Goal: Task Accomplishment & Management: Use online tool/utility

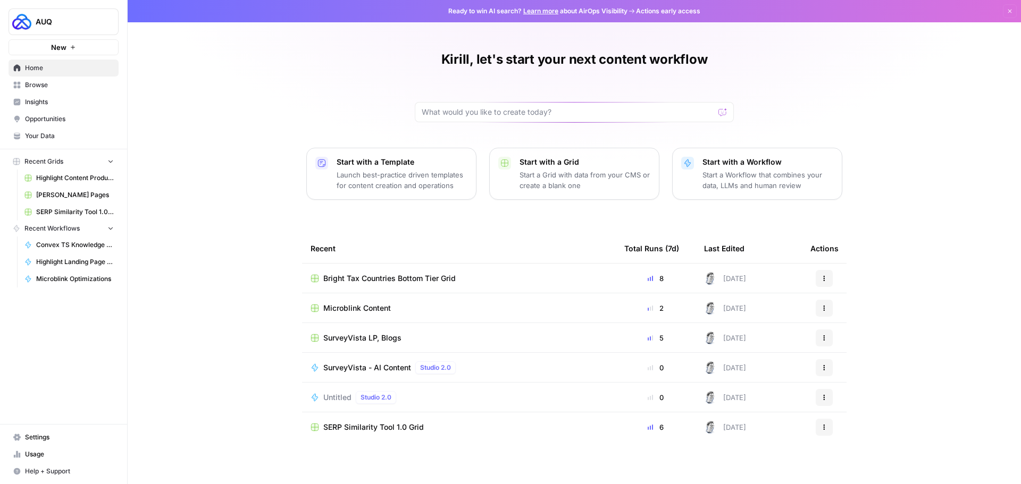
click at [49, 86] on span "Browse" at bounding box center [69, 85] width 89 height 10
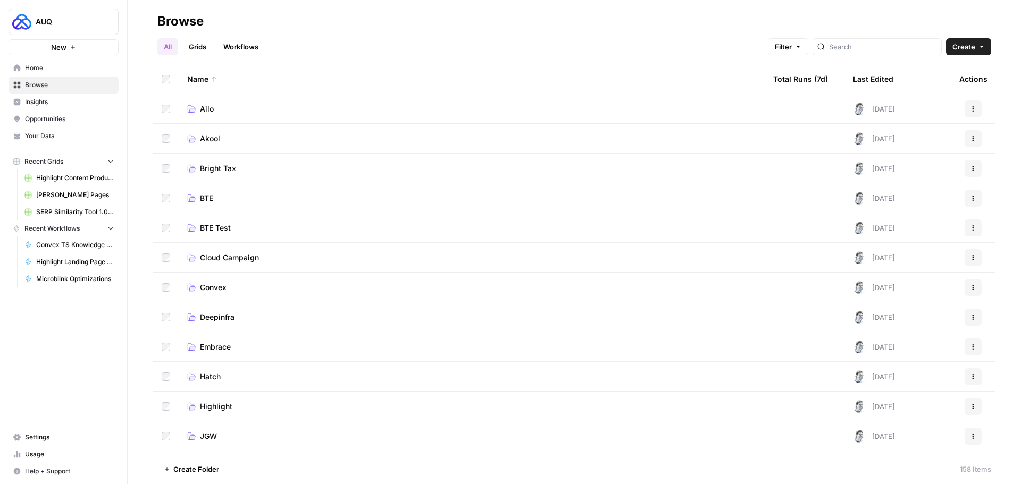
click at [217, 408] on span "Highlight" at bounding box center [216, 406] width 32 height 11
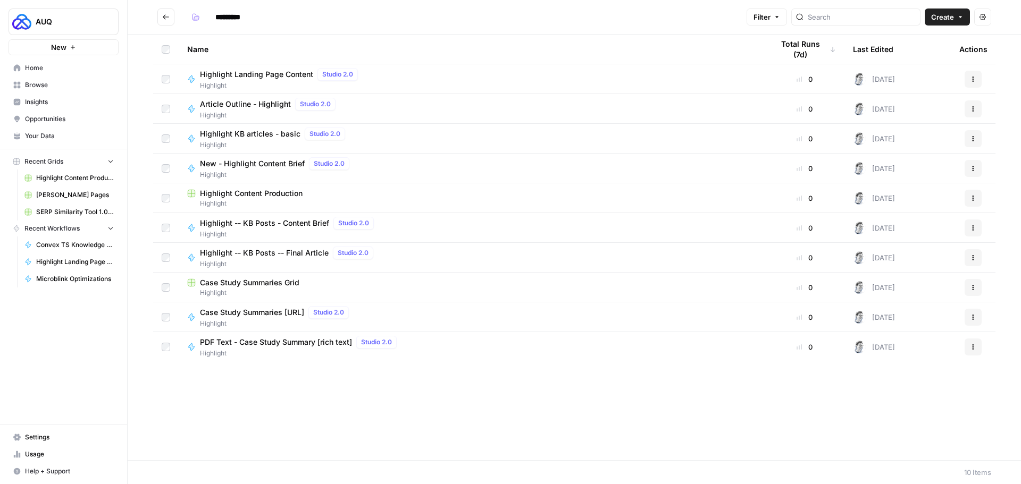
click at [271, 196] on span "Highlight Content Production" at bounding box center [251, 193] width 103 height 11
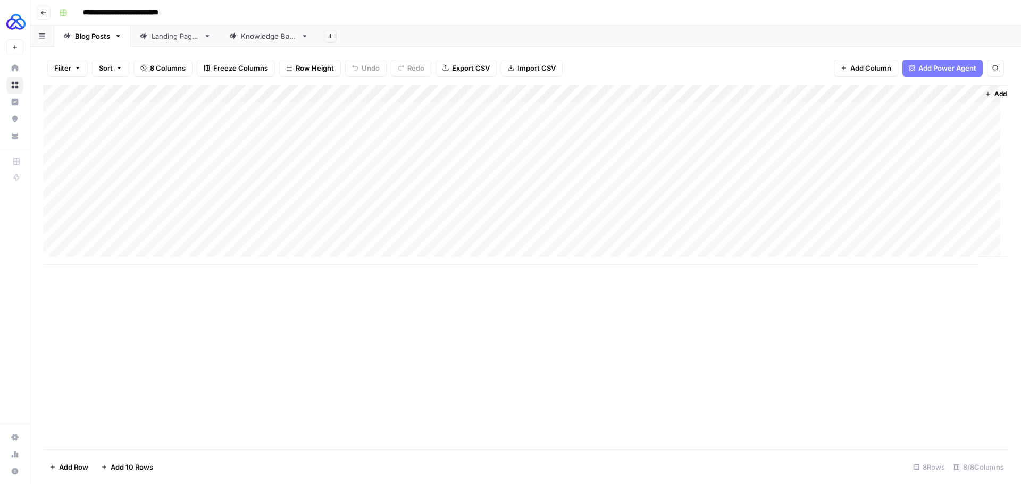
click at [172, 38] on div "Landing Pages" at bounding box center [176, 36] width 48 height 11
click at [818, 221] on div "Add Column" at bounding box center [525, 166] width 965 height 162
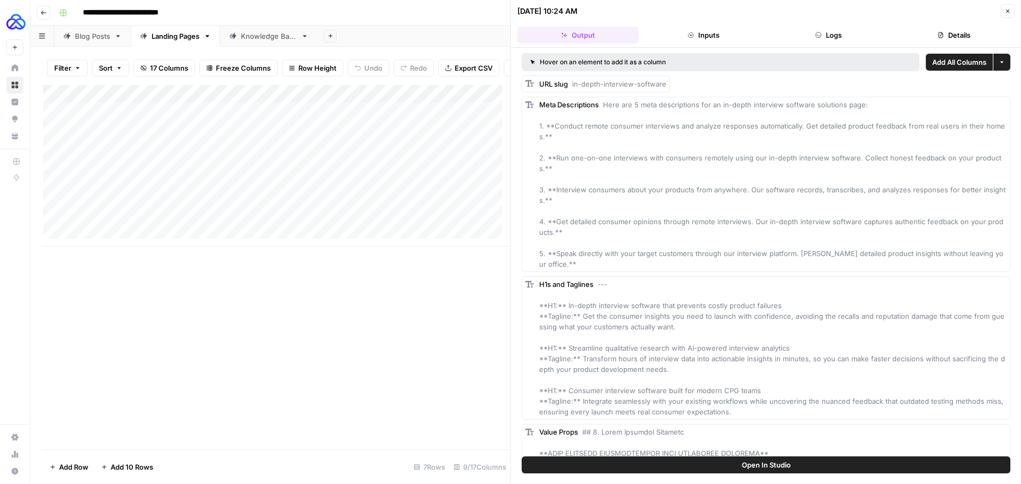
click at [822, 34] on icon "button" at bounding box center [818, 35] width 6 height 6
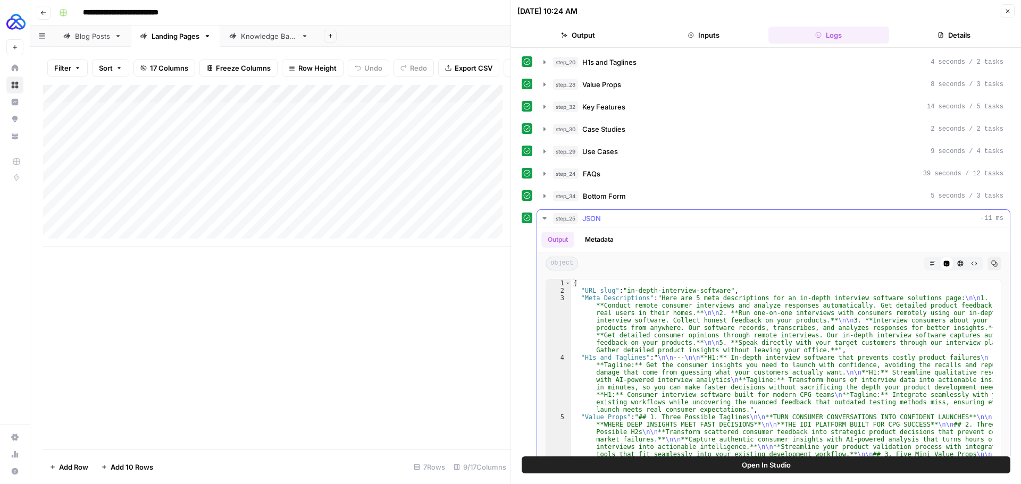
click at [929, 264] on icon "button" at bounding box center [932, 264] width 6 height 6
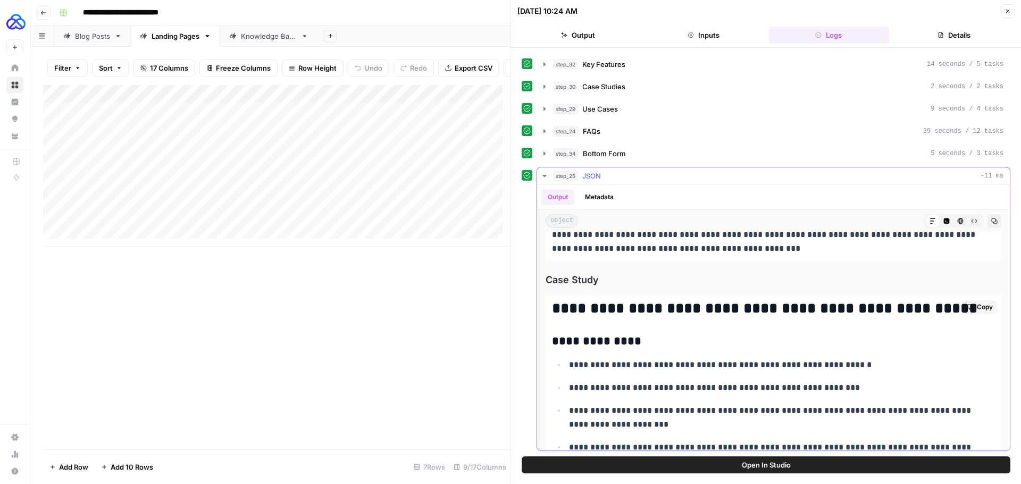
scroll to position [1808, 0]
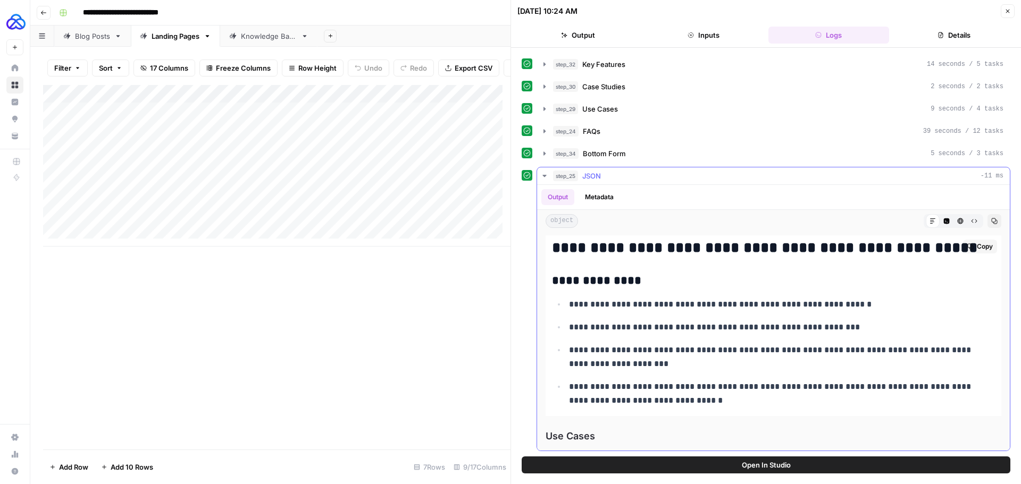
drag, startPoint x: 557, startPoint y: 250, endPoint x: 882, endPoint y: 399, distance: 356.7
click at [882, 399] on div "**********" at bounding box center [774, 326] width 456 height 181
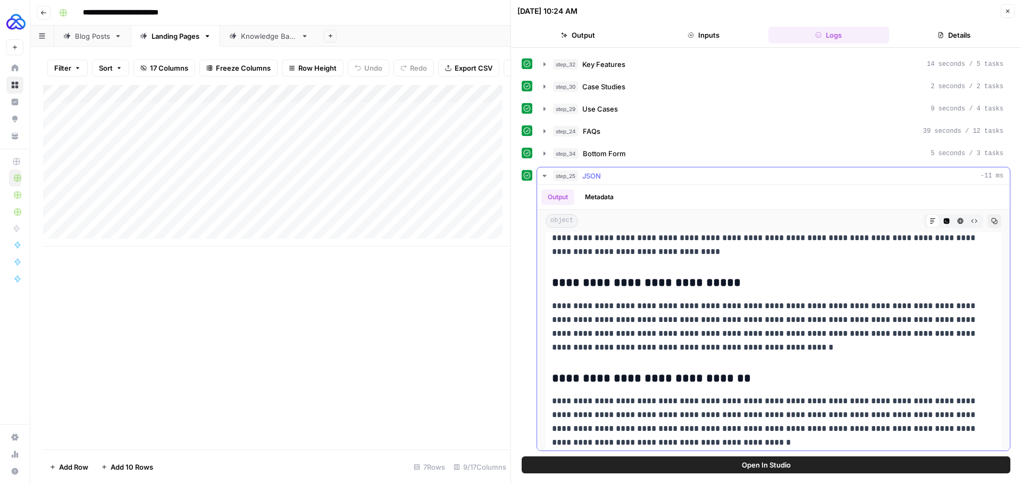
scroll to position [1723, 0]
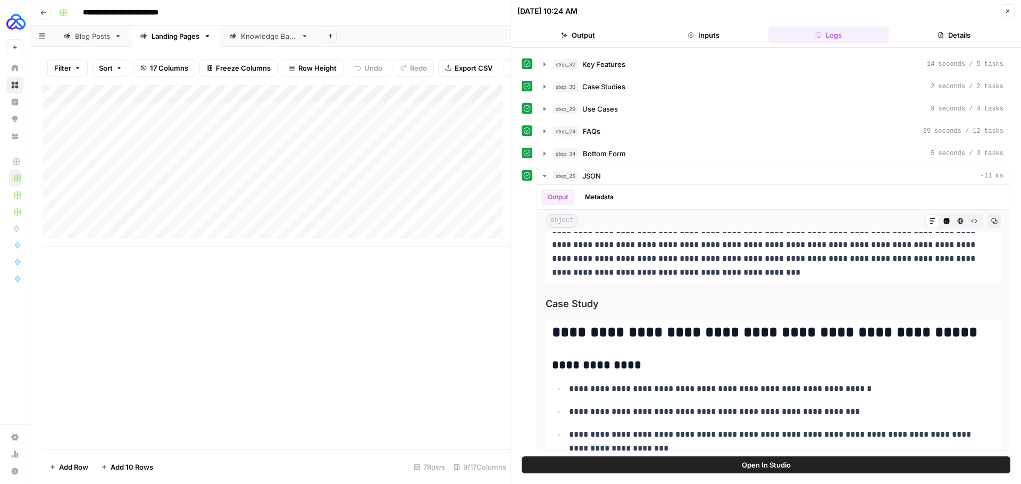
click at [88, 39] on div "Blog Posts" at bounding box center [92, 36] width 35 height 11
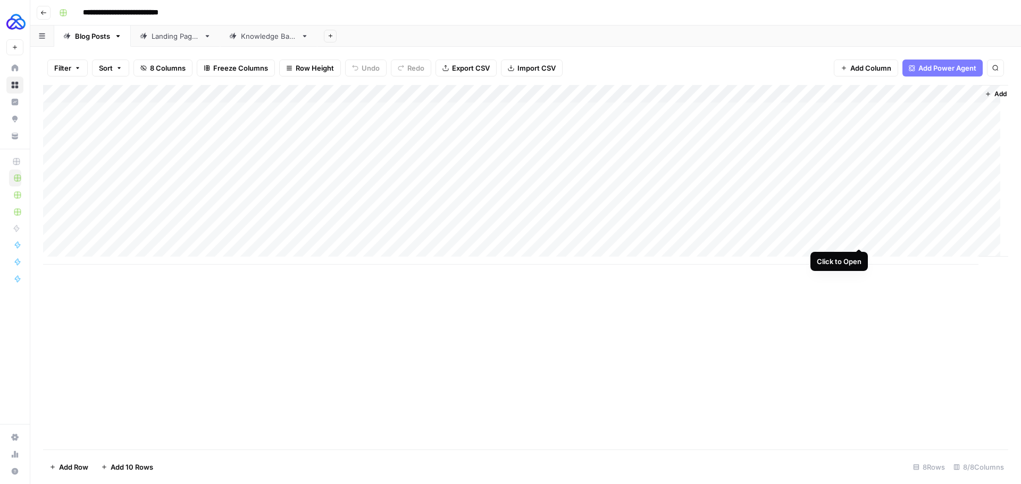
click at [858, 238] on div "Add Column" at bounding box center [525, 175] width 965 height 180
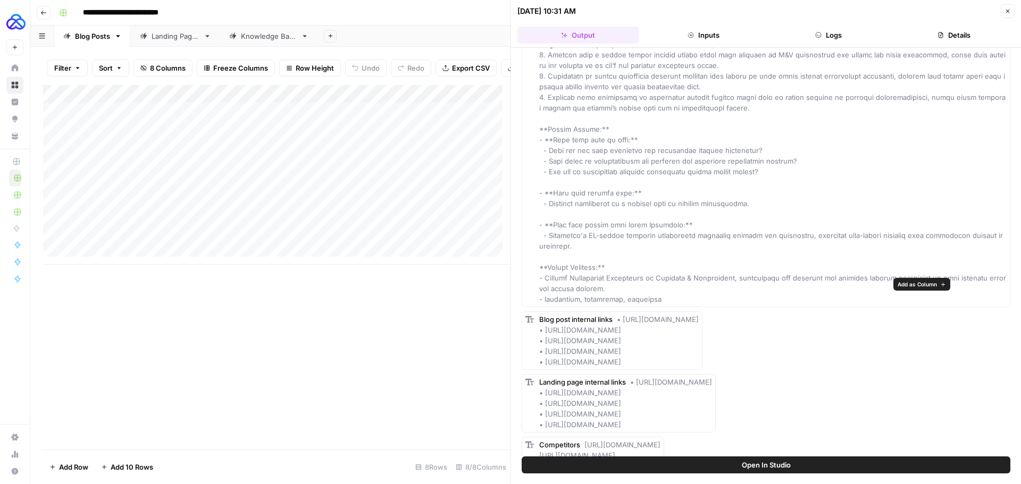
scroll to position [53, 0]
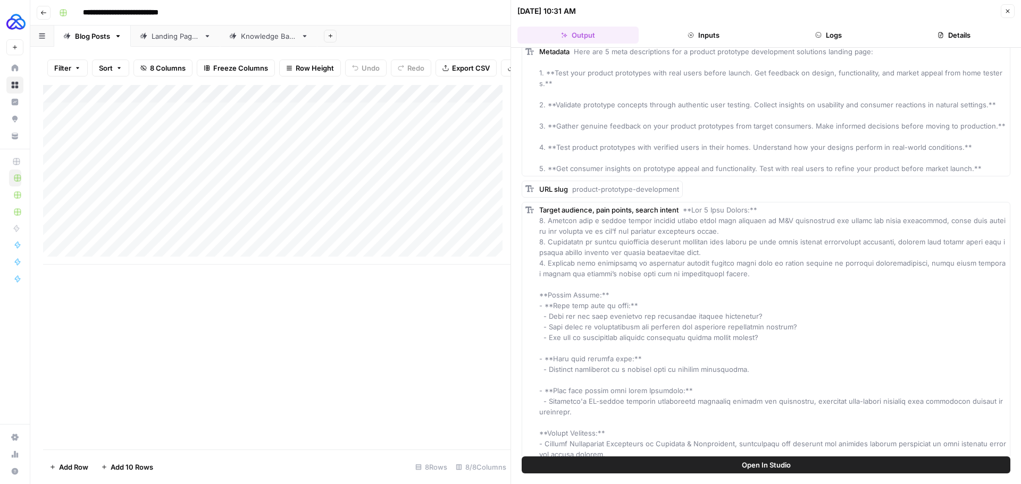
click at [837, 35] on button "Logs" at bounding box center [828, 35] width 121 height 17
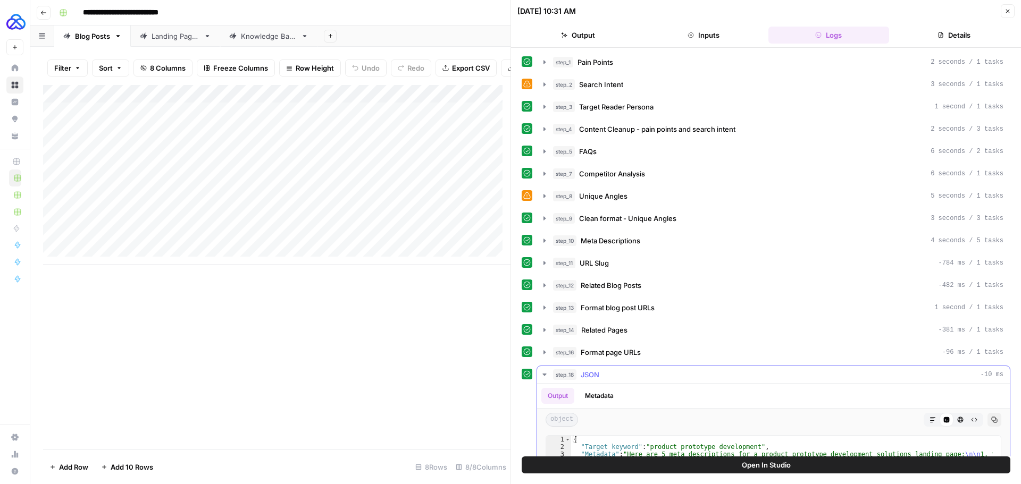
click at [929, 422] on icon "button" at bounding box center [932, 420] width 6 height 6
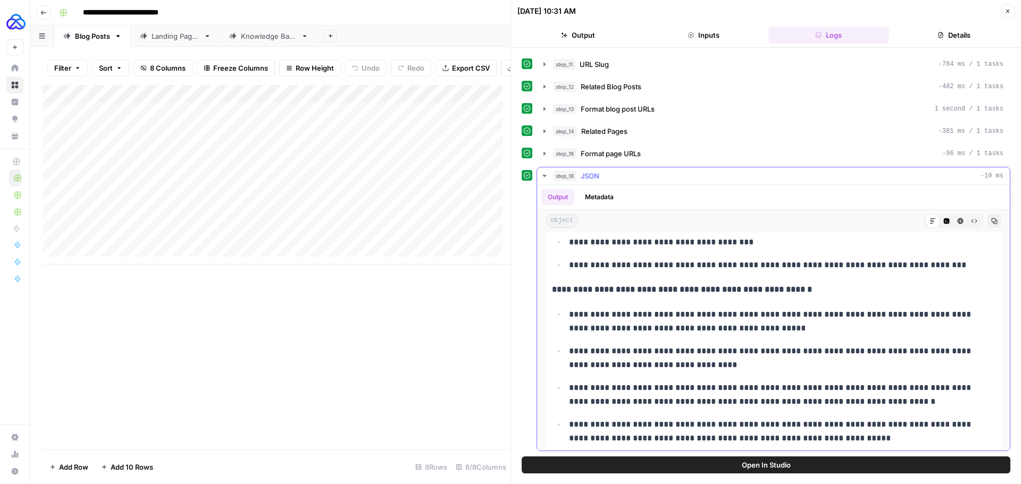
scroll to position [2446, 0]
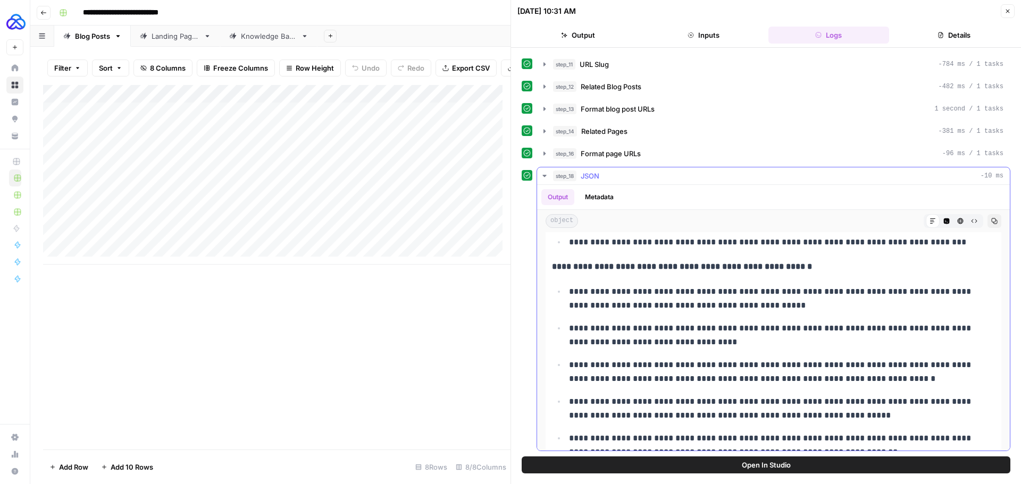
drag, startPoint x: 555, startPoint y: 265, endPoint x: 824, endPoint y: 255, distance: 269.2
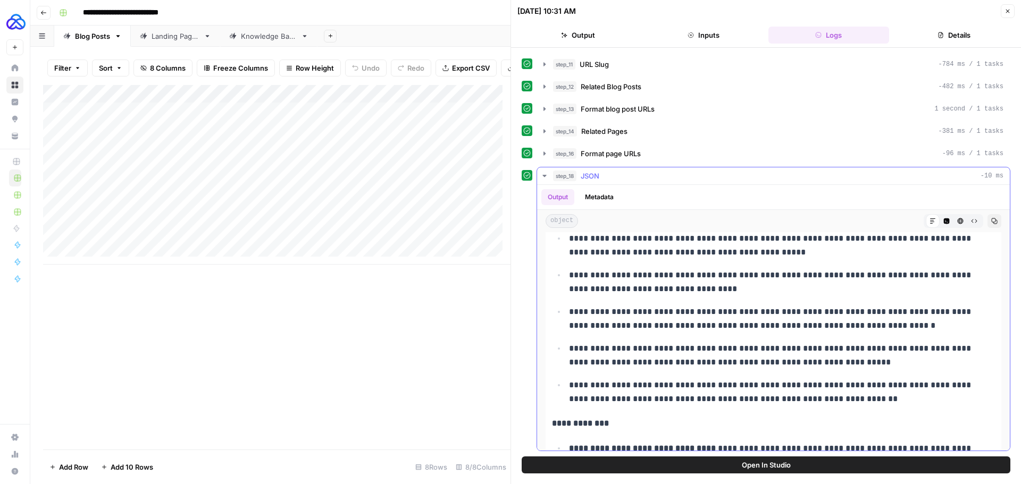
drag, startPoint x: 564, startPoint y: 292, endPoint x: 876, endPoint y: 398, distance: 329.6
click at [876, 398] on ul "**********" at bounding box center [773, 318] width 443 height 175
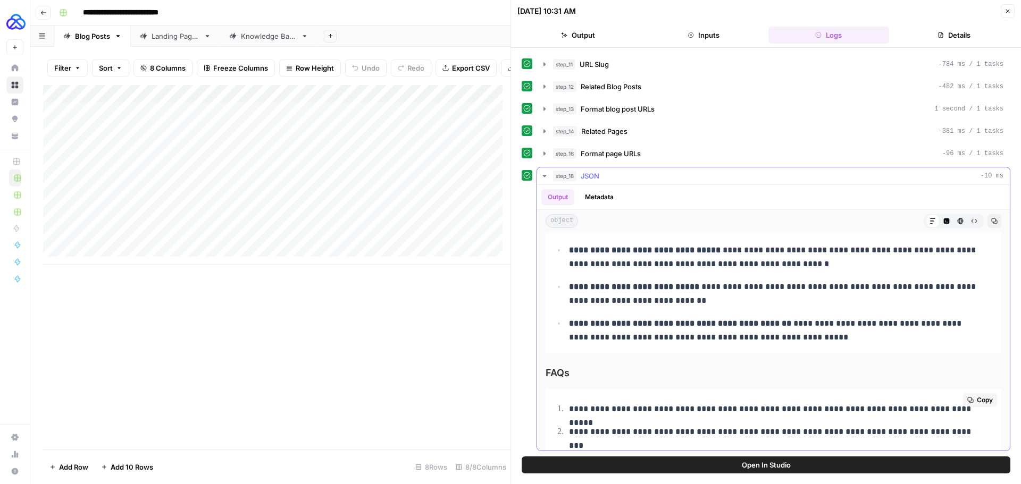
scroll to position [2713, 0]
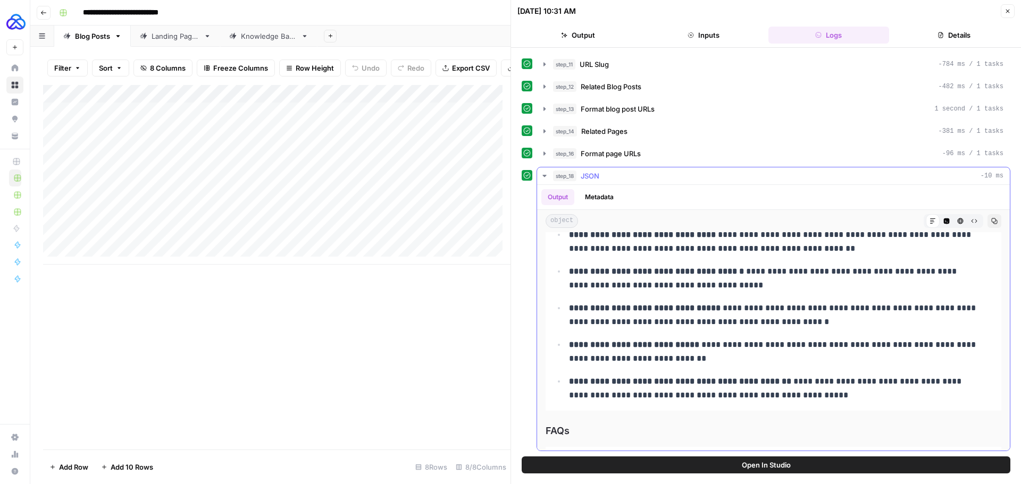
drag, startPoint x: 572, startPoint y: 294, endPoint x: 838, endPoint y: 391, distance: 283.6
click at [838, 391] on ul "**********" at bounding box center [773, 315] width 443 height 175
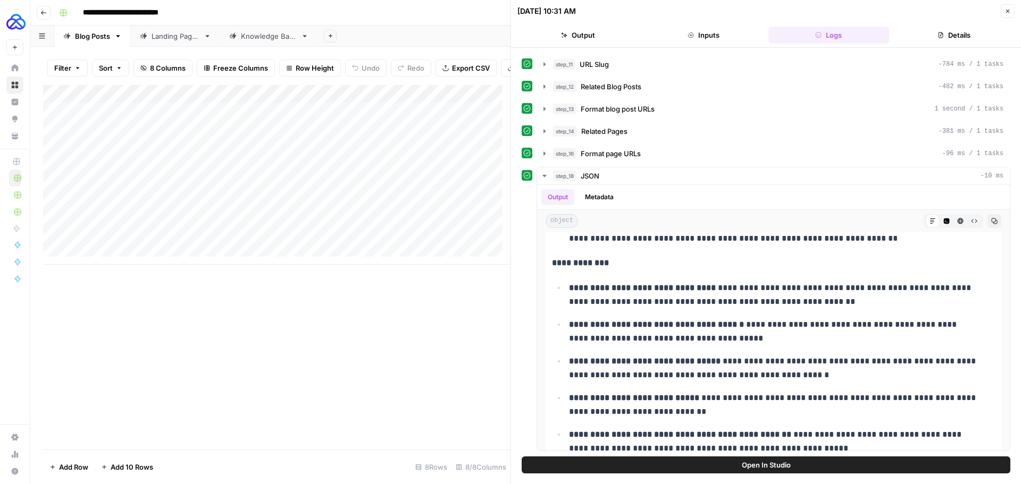
click at [239, 36] on div "Knowledge Base" at bounding box center [263, 36] width 68 height 11
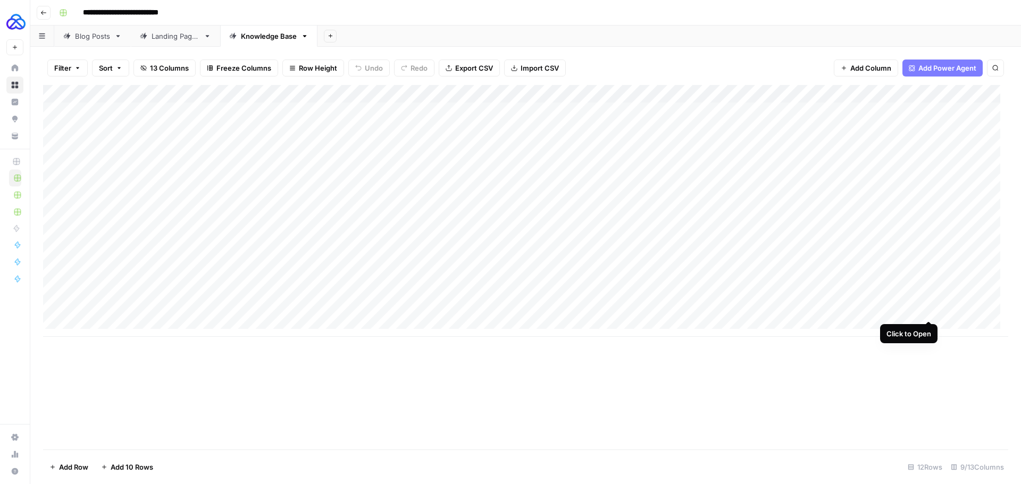
click at [927, 309] on div "Add Column" at bounding box center [525, 211] width 965 height 252
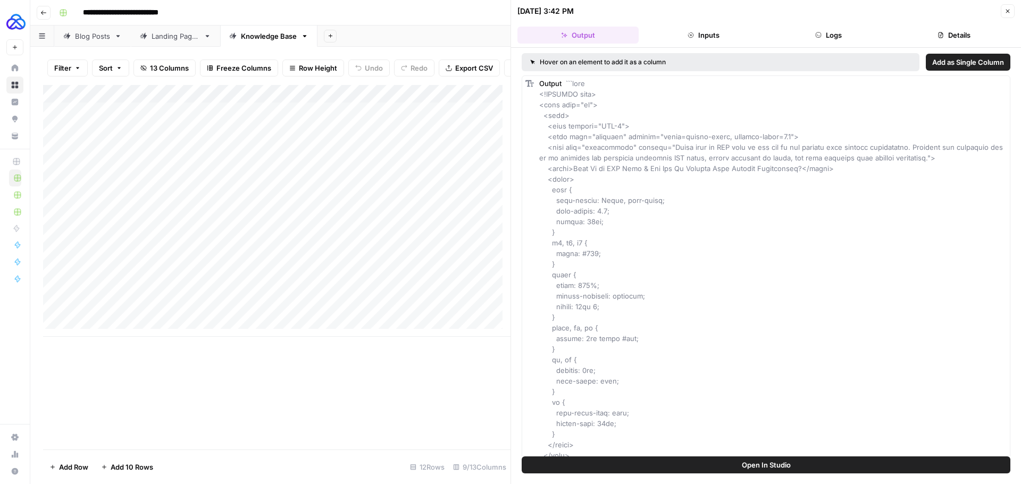
click at [1004, 11] on button "Close" at bounding box center [1008, 11] width 14 height 14
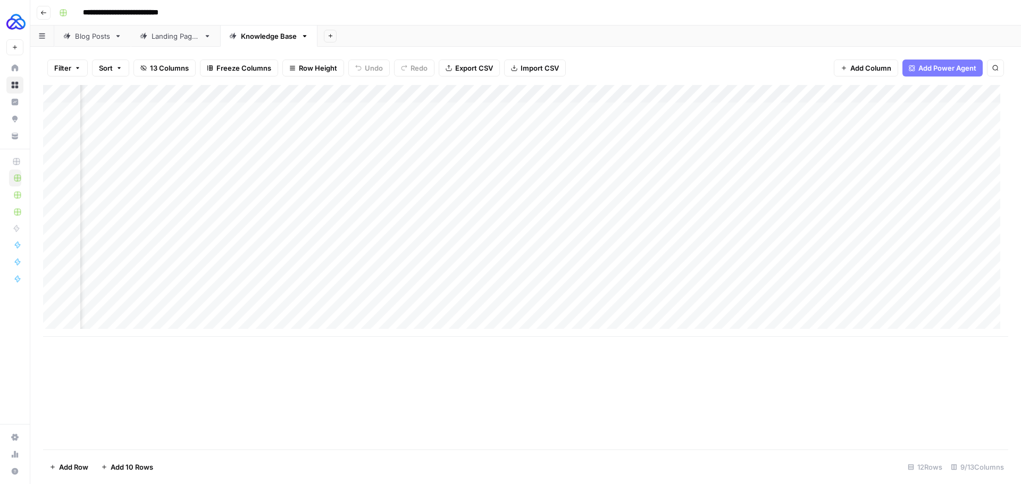
scroll to position [0, 107]
click at [865, 303] on div "Add Column" at bounding box center [525, 211] width 965 height 252
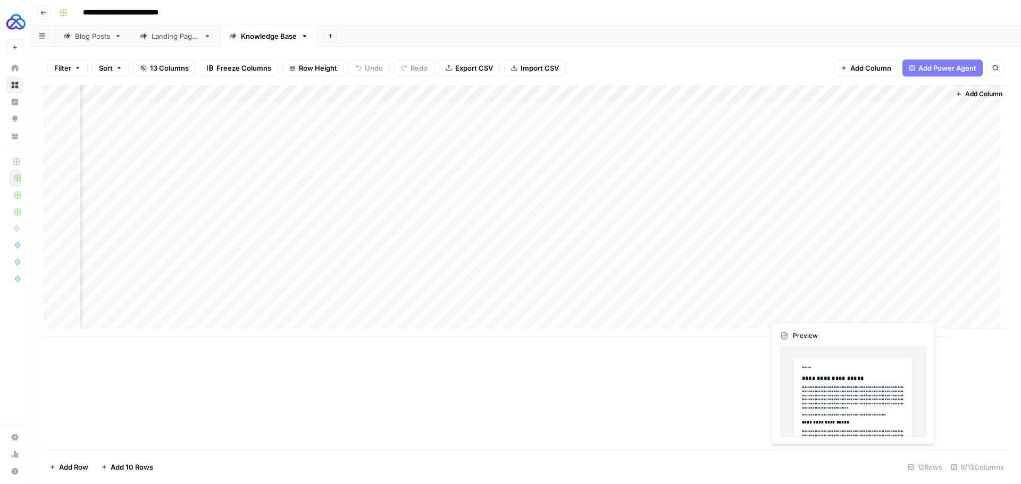
click at [870, 307] on div "Add Column" at bounding box center [525, 211] width 965 height 252
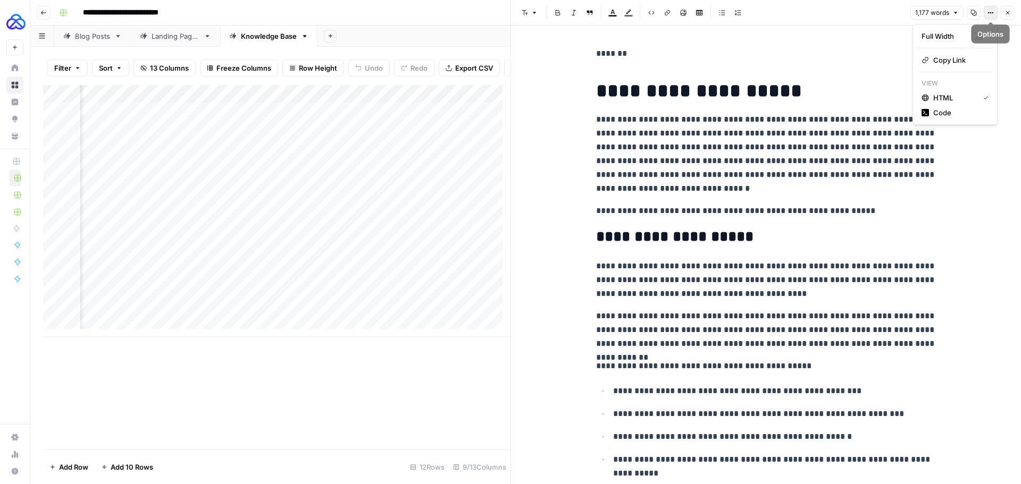
click at [994, 12] on button "Options" at bounding box center [991, 13] width 14 height 14
click at [962, 108] on span "Code" at bounding box center [958, 112] width 51 height 11
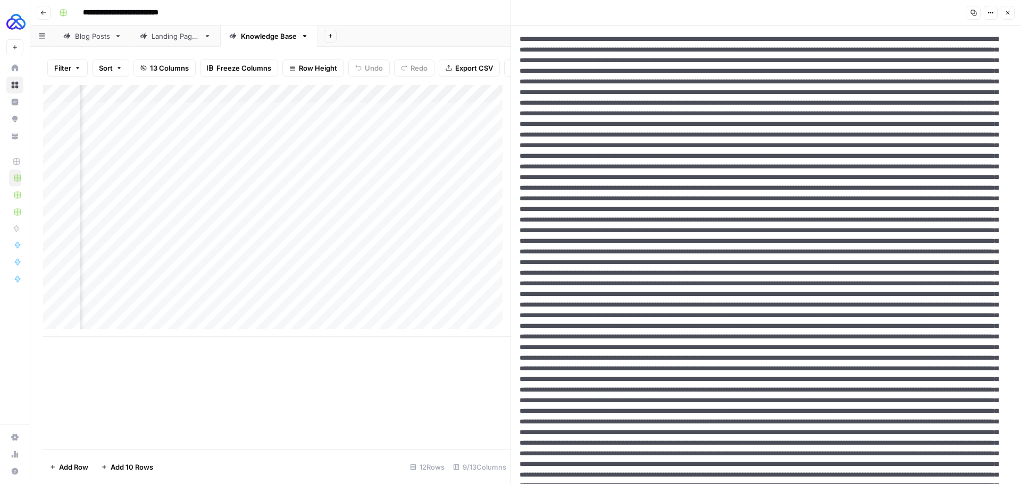
drag, startPoint x: 573, startPoint y: 37, endPoint x: 641, endPoint y: 46, distance: 68.7
click at [641, 46] on textarea at bounding box center [762, 476] width 502 height 900
click at [346, 412] on div "Add Column" at bounding box center [276, 267] width 467 height 365
click at [1009, 12] on icon "button" at bounding box center [1007, 13] width 6 height 6
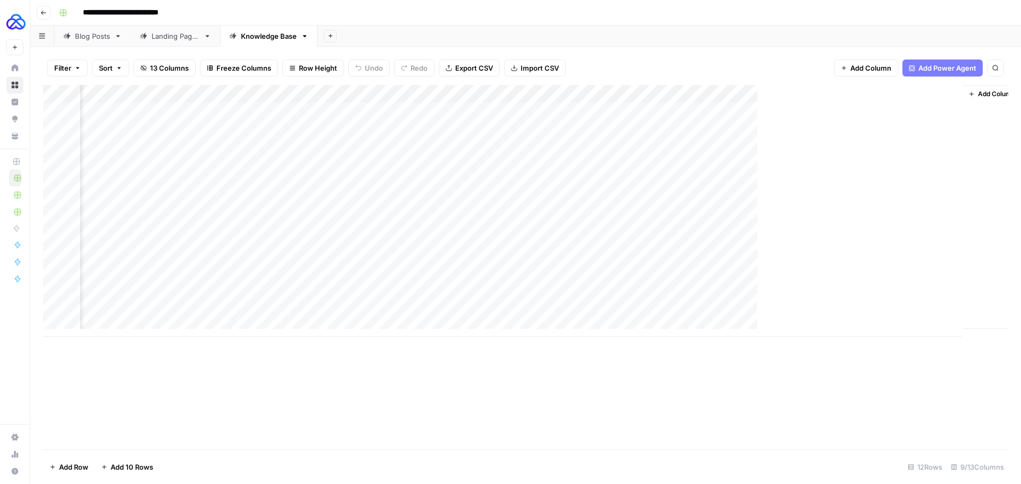
scroll to position [0, 95]
click at [333, 38] on icon "button" at bounding box center [331, 36] width 6 height 6
